Goal: Check status: Check status

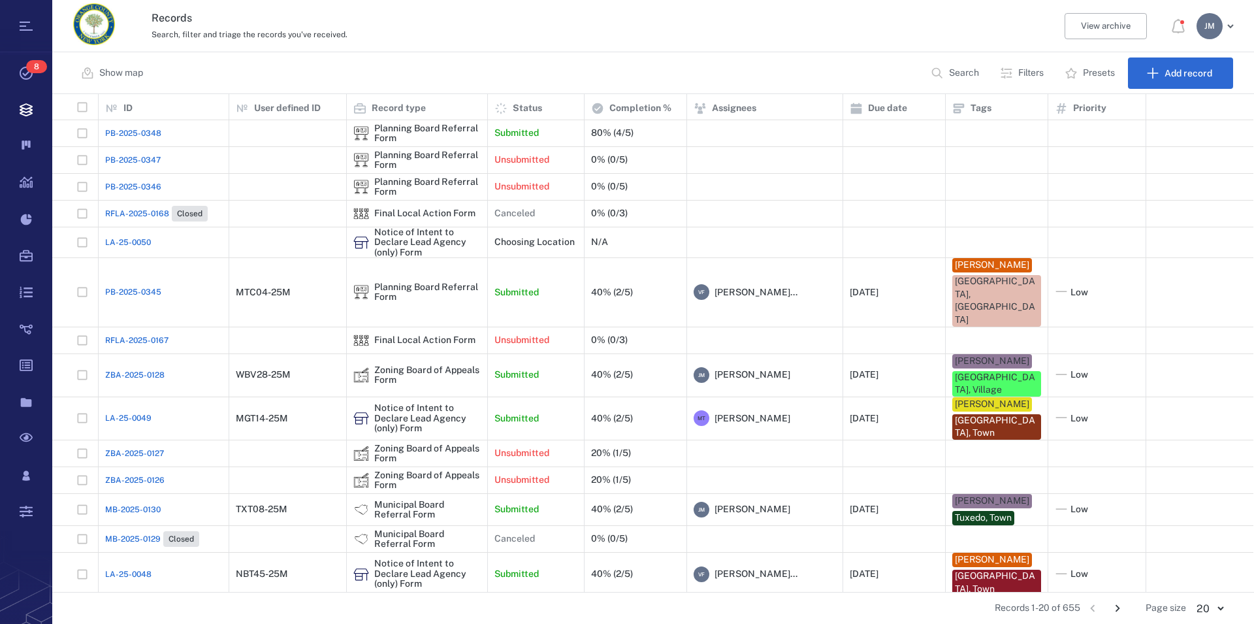
click at [954, 71] on p "Search" at bounding box center [964, 73] width 30 height 13
type input "*****"
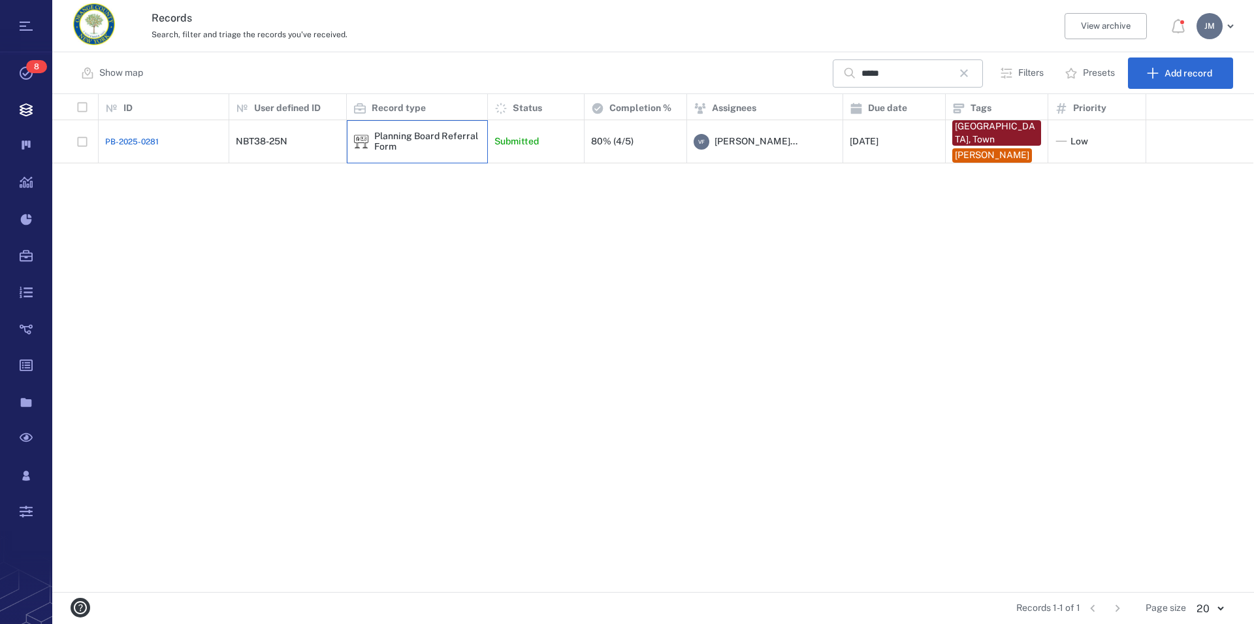
click at [416, 135] on div "Planning Board Referral Form" at bounding box center [427, 141] width 106 height 20
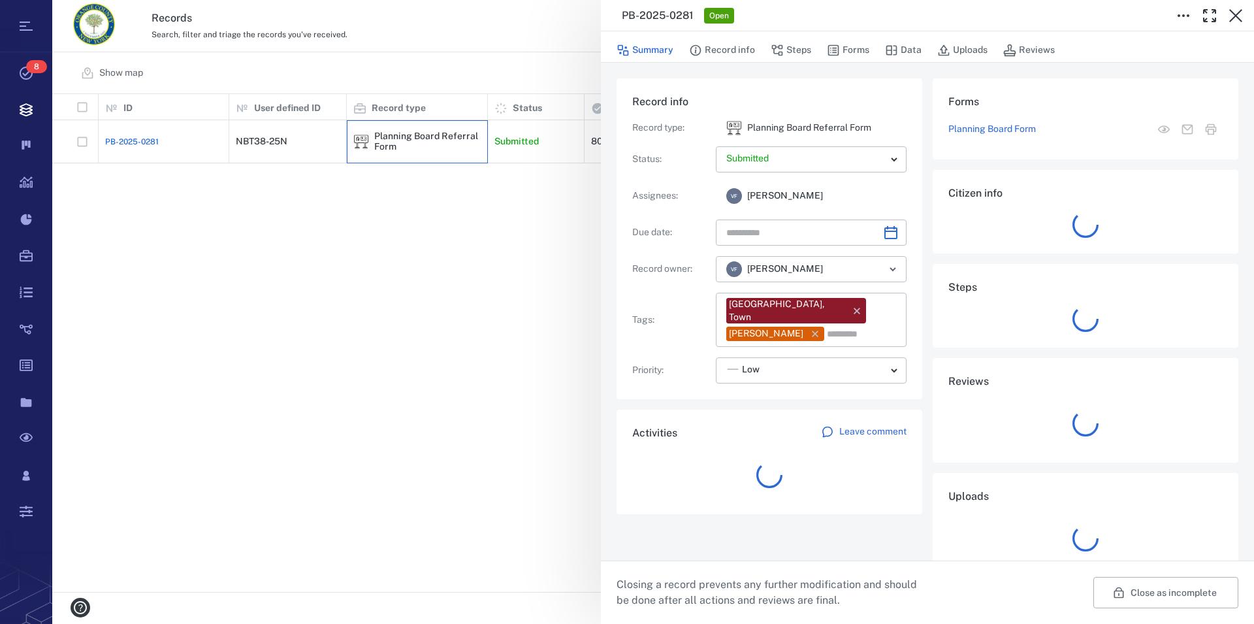
type input "**********"
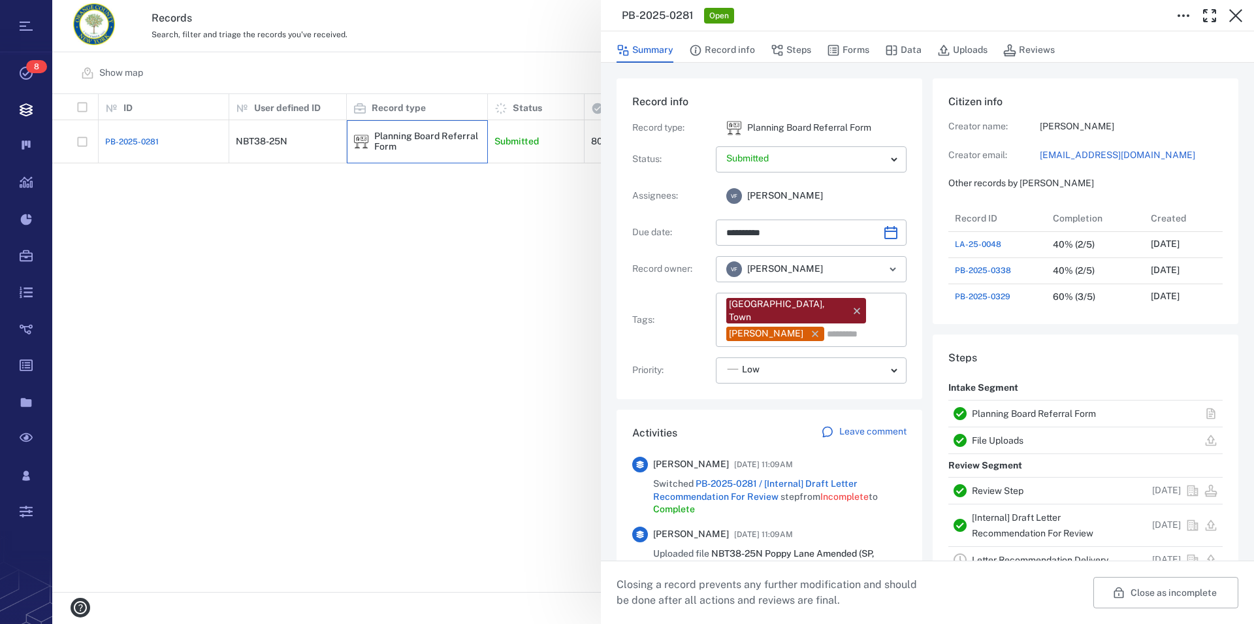
scroll to position [149, 0]
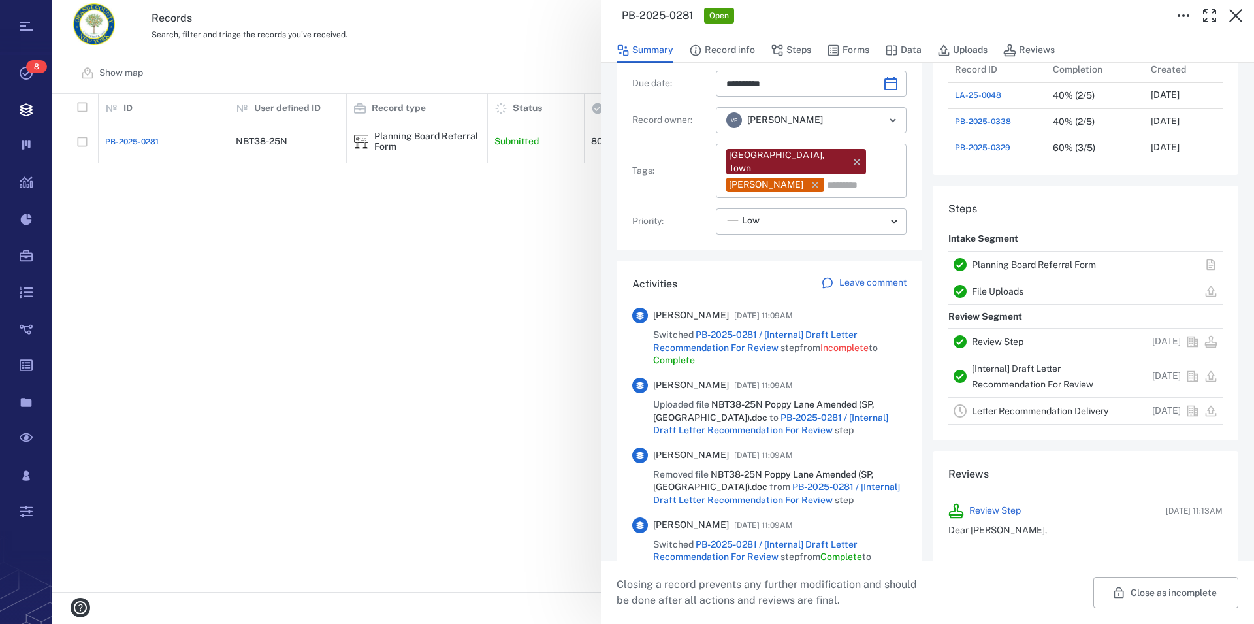
click at [986, 267] on link "Planning Board Referral Form" at bounding box center [1034, 264] width 124 height 10
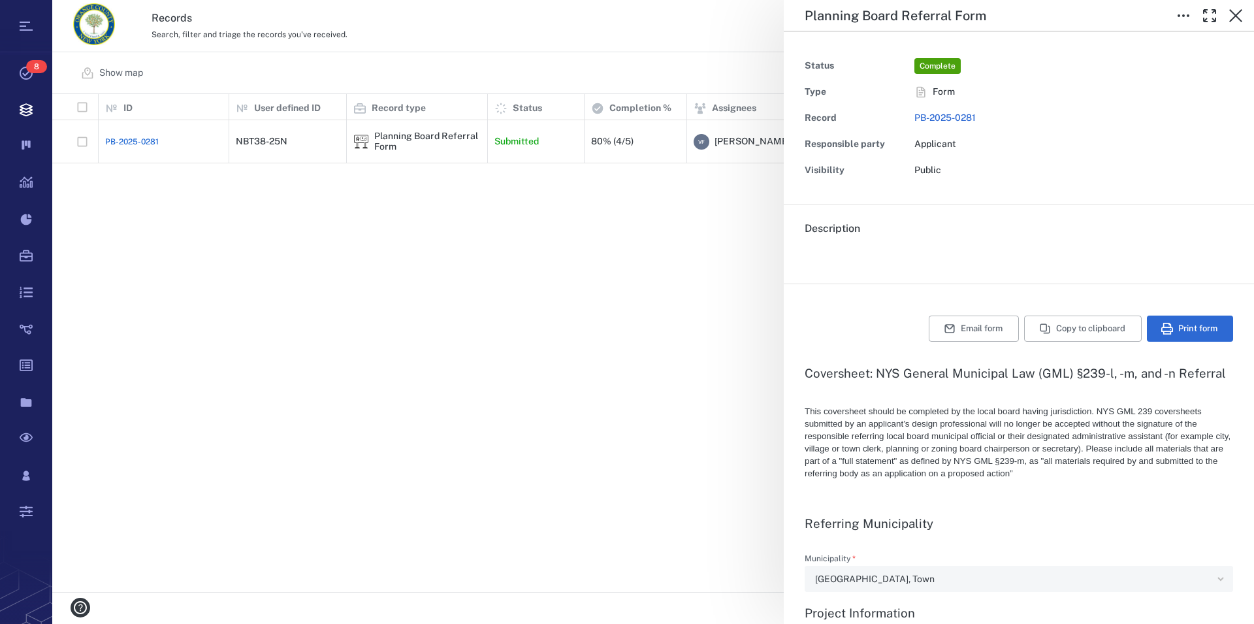
type textarea "*"
type input "**********"
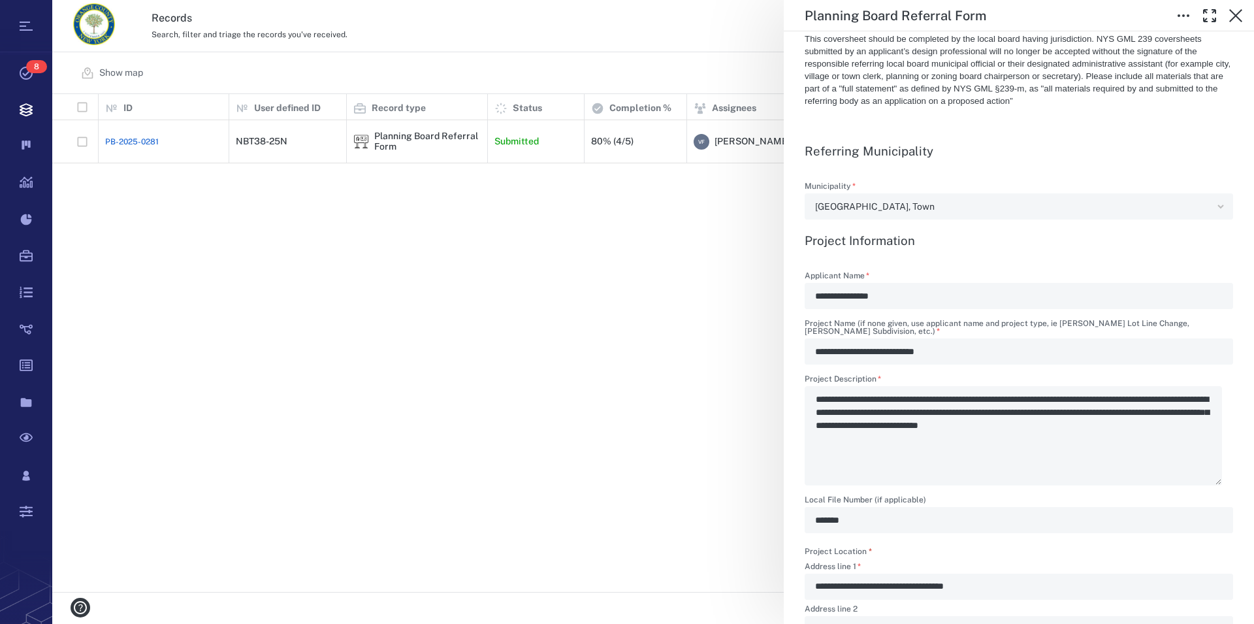
scroll to position [298, 0]
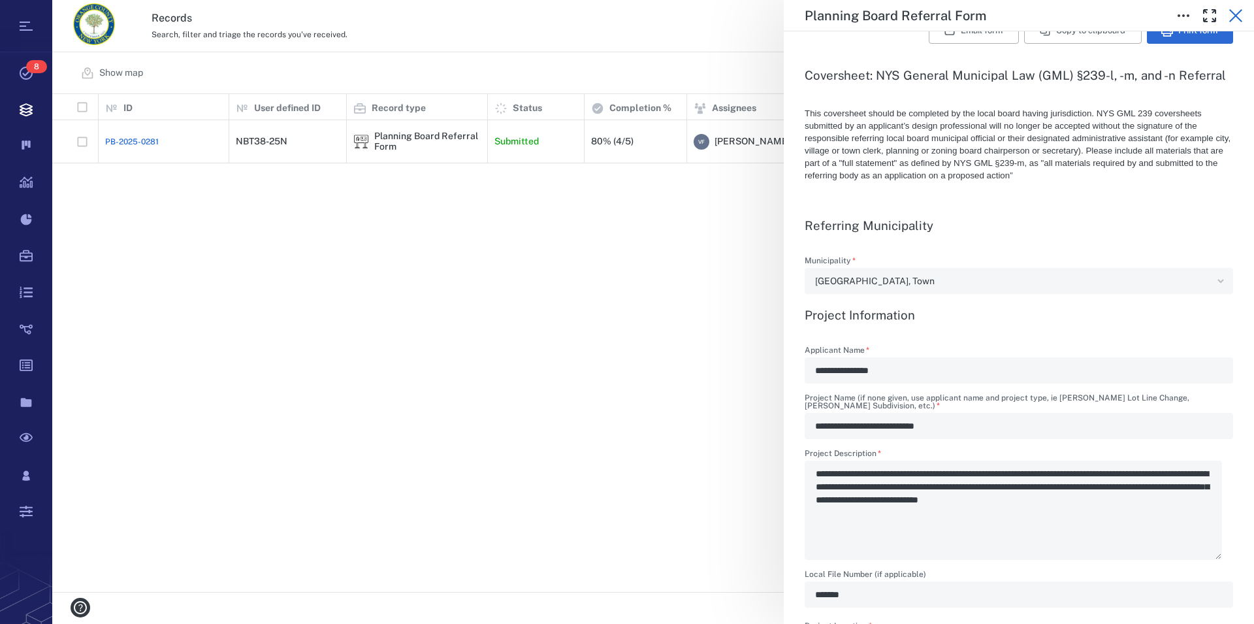
click at [1235, 11] on icon "button" at bounding box center [1236, 16] width 16 height 16
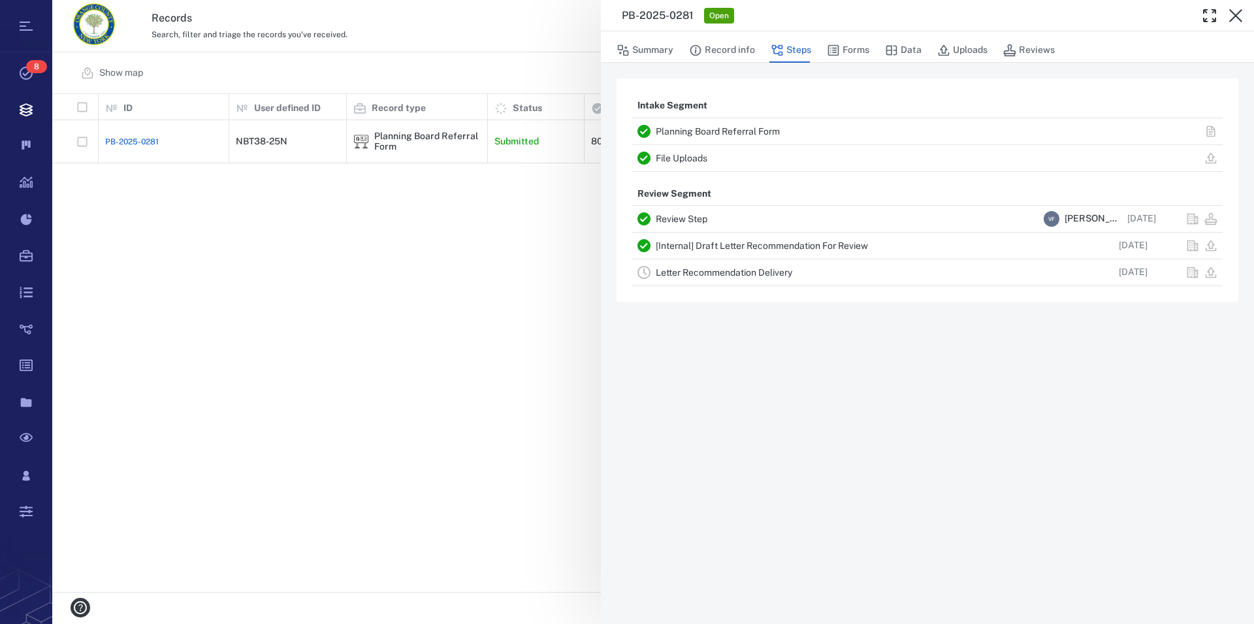
click at [690, 157] on link "File Uploads" at bounding box center [682, 158] width 52 height 10
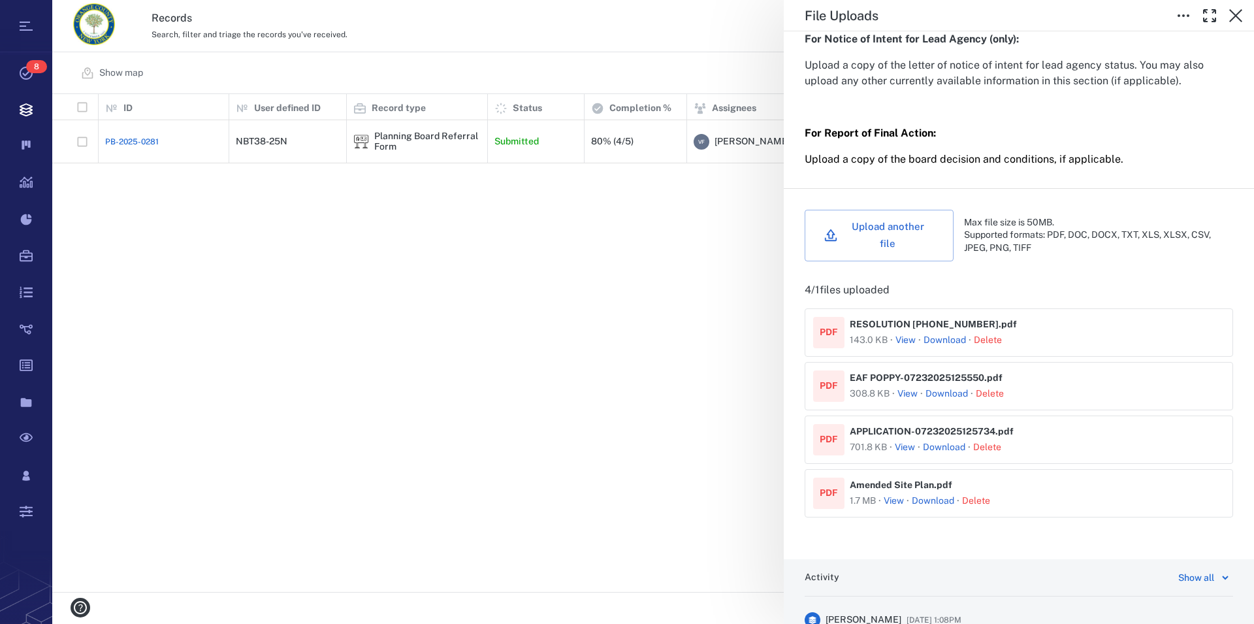
click at [896, 504] on button "View" at bounding box center [894, 501] width 20 height 13
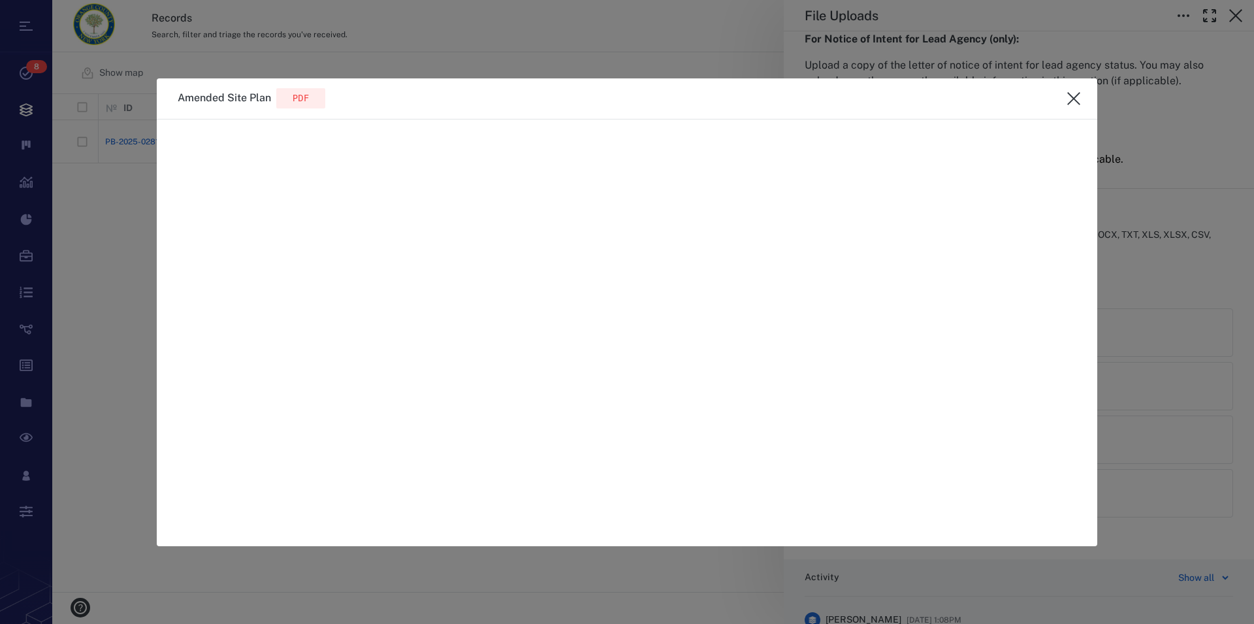
click at [1073, 101] on icon "close" at bounding box center [1074, 99] width 16 height 16
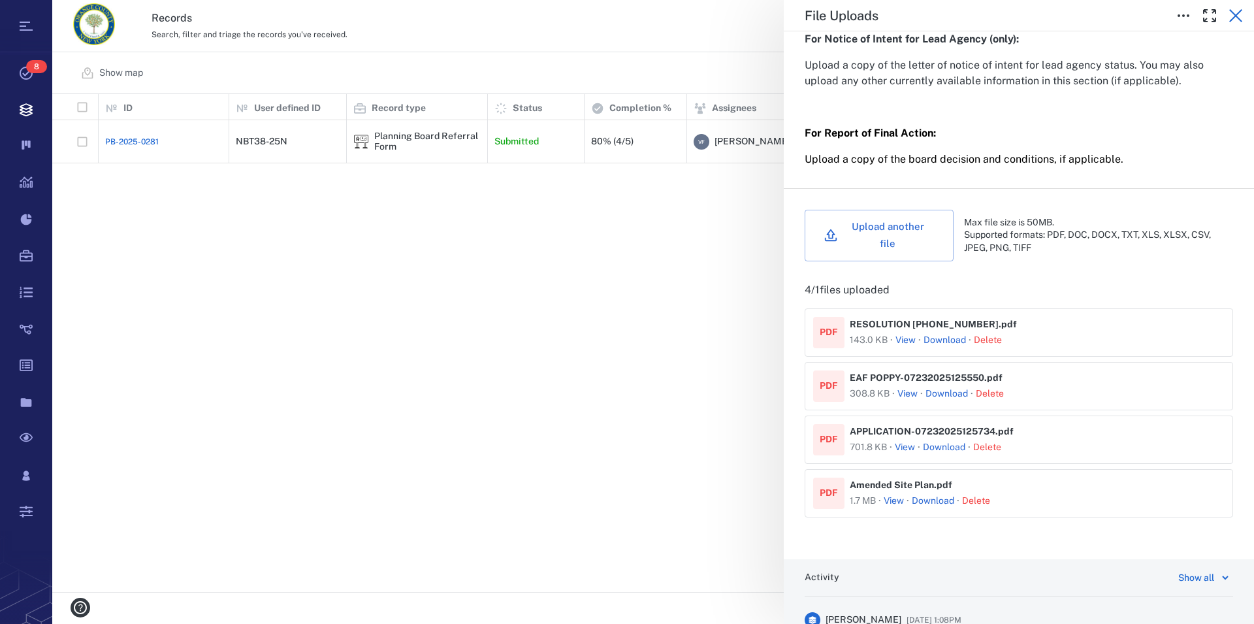
click at [1229, 16] on icon "button" at bounding box center [1236, 16] width 16 height 16
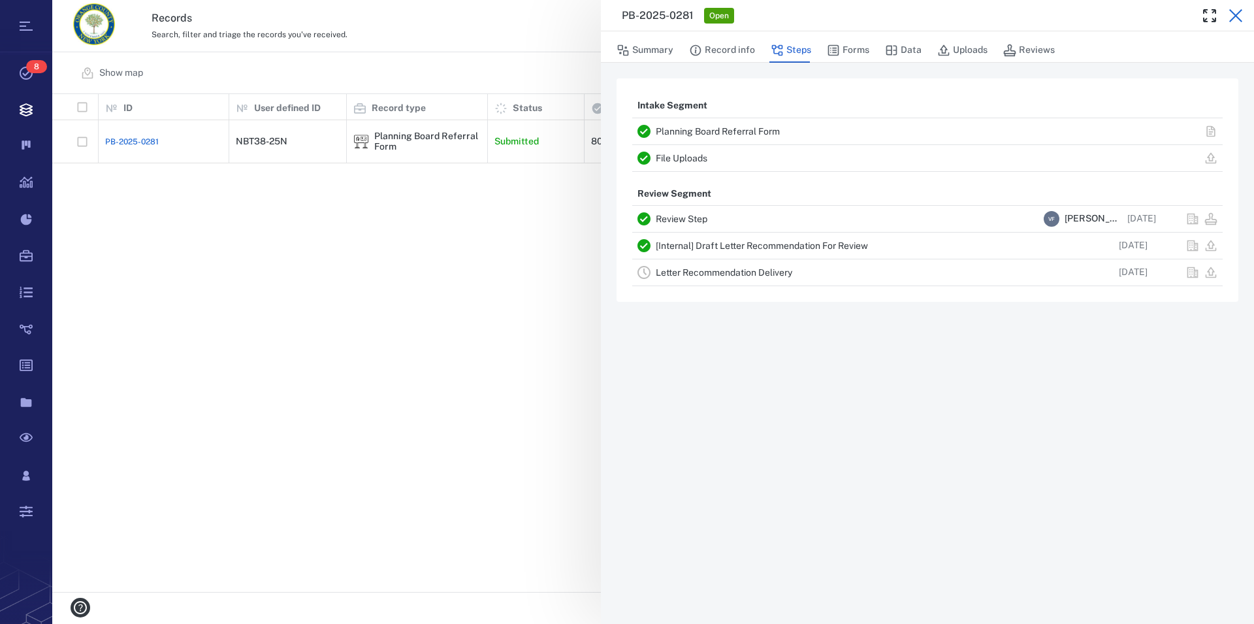
click at [1237, 13] on icon "button" at bounding box center [1236, 16] width 16 height 16
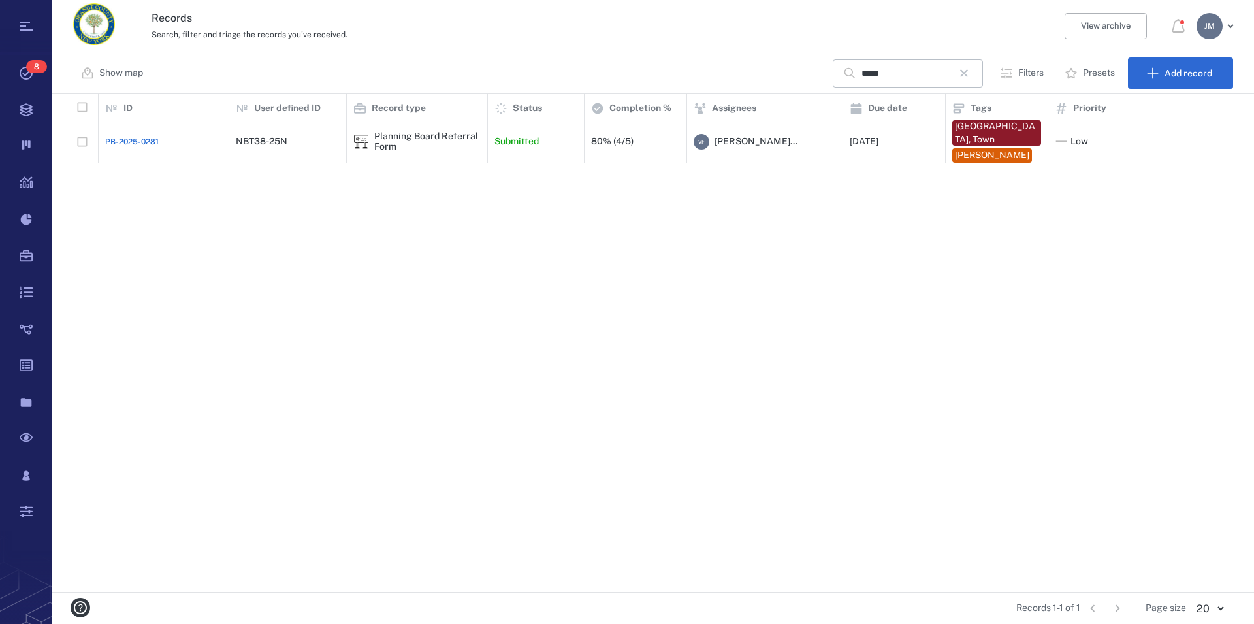
click at [1215, 33] on div "[PERSON_NAME]" at bounding box center [1210, 26] width 26 height 26
click at [1150, 110] on span "Log out" at bounding box center [1141, 113] width 32 height 13
